Goal: Navigation & Orientation: Find specific page/section

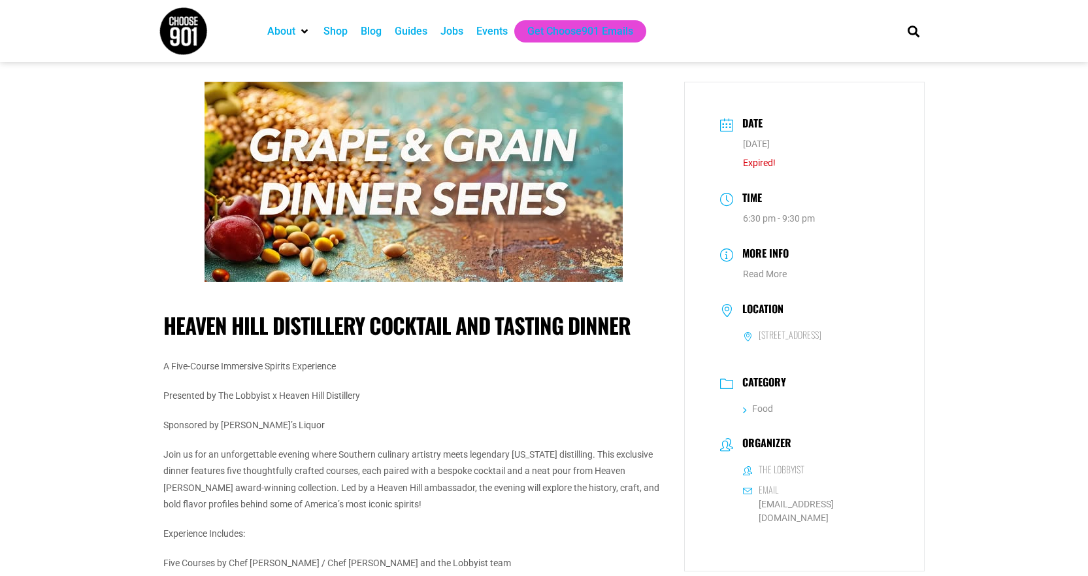
click at [487, 33] on div "Events" at bounding box center [492, 32] width 31 height 16
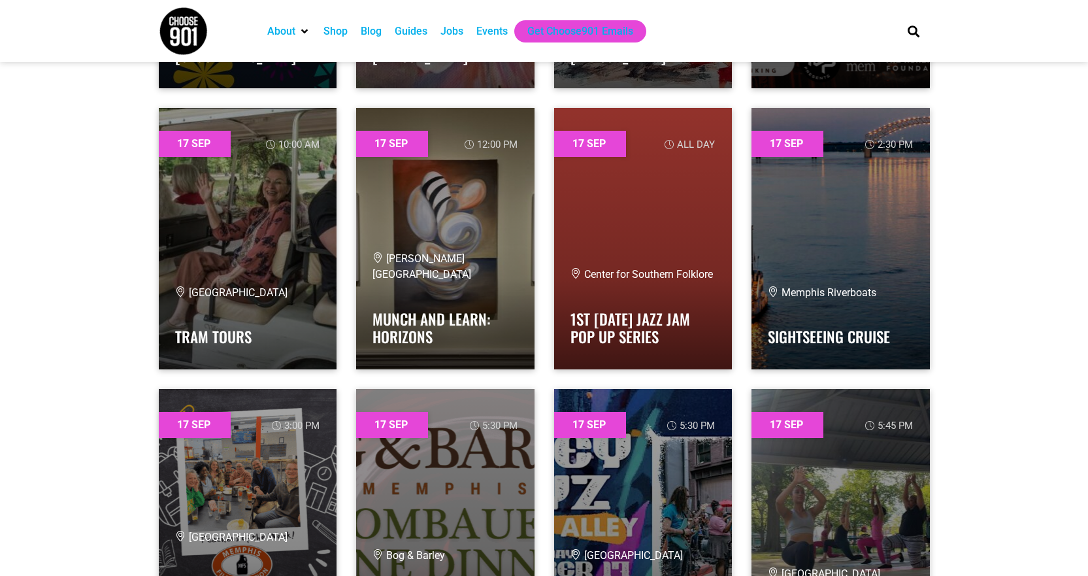
scroll to position [15885, 0]
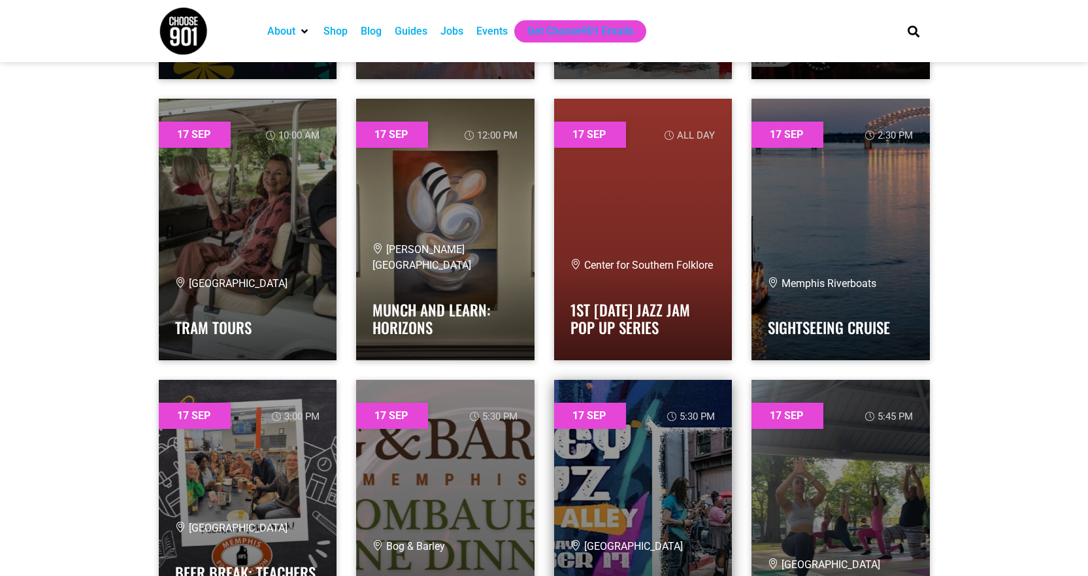
click at [614, 477] on link at bounding box center [643, 510] width 178 height 261
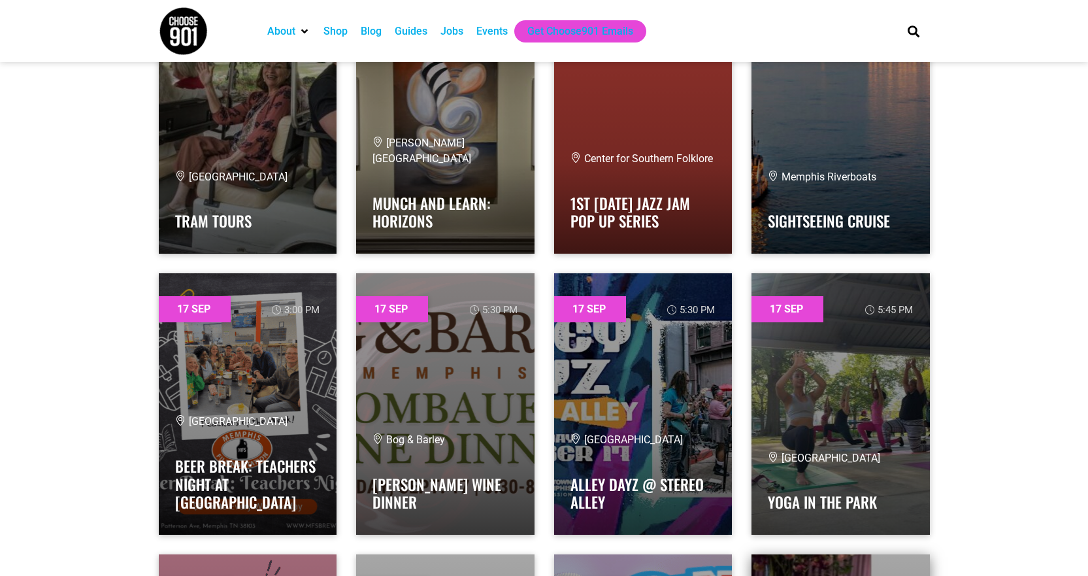
scroll to position [16212, 0]
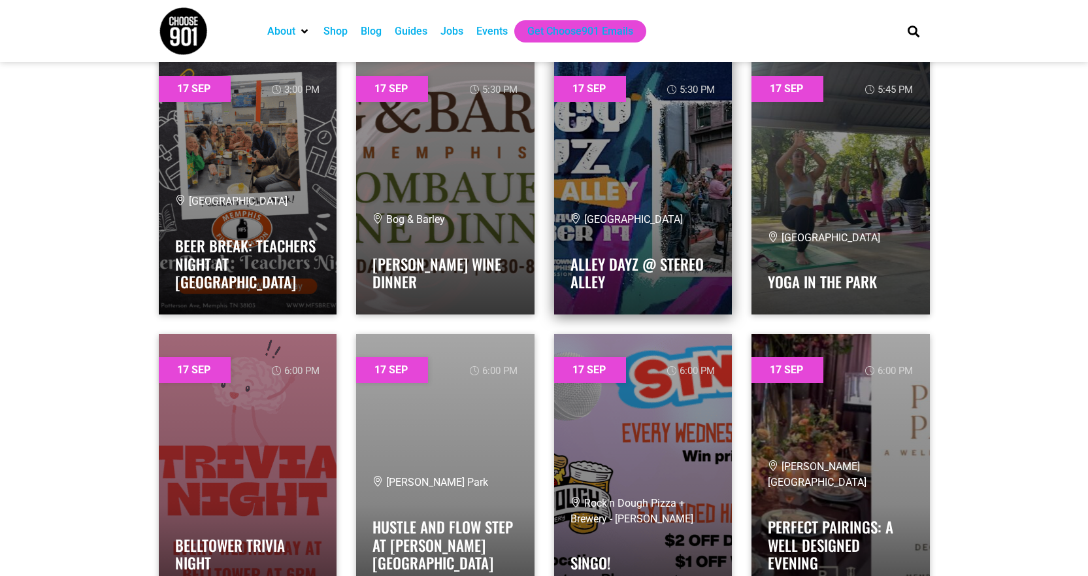
click at [666, 304] on link at bounding box center [643, 183] width 178 height 261
click at [616, 93] on link at bounding box center [643, 183] width 178 height 261
